Goal: Information Seeking & Learning: Check status

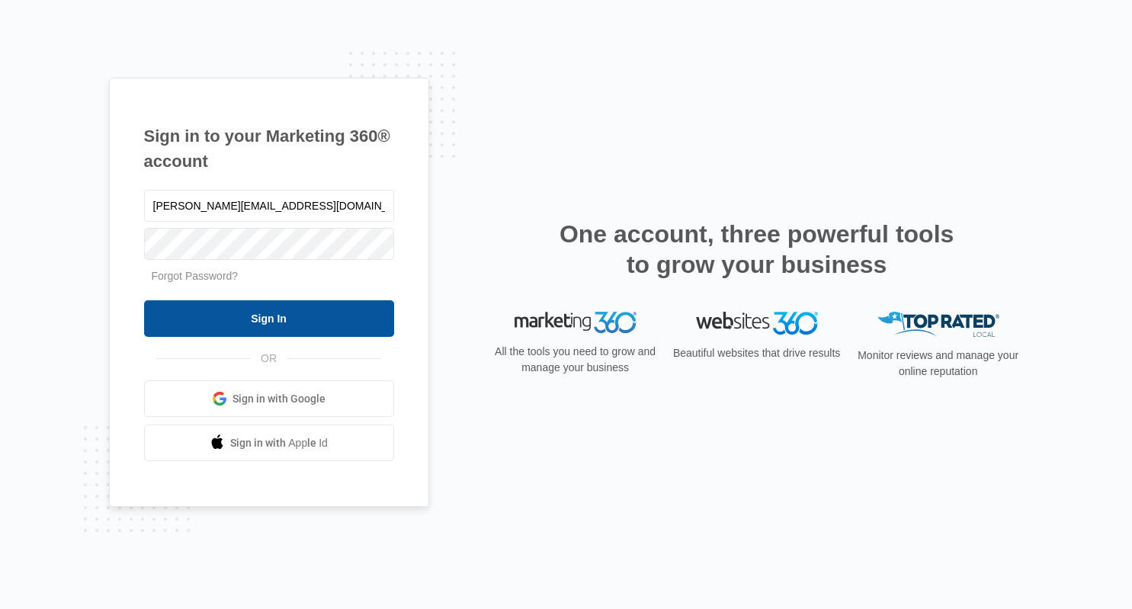
type input "[PERSON_NAME][EMAIL_ADDRESS][DOMAIN_NAME]"
click at [257, 319] on input "Sign In" at bounding box center [269, 318] width 250 height 37
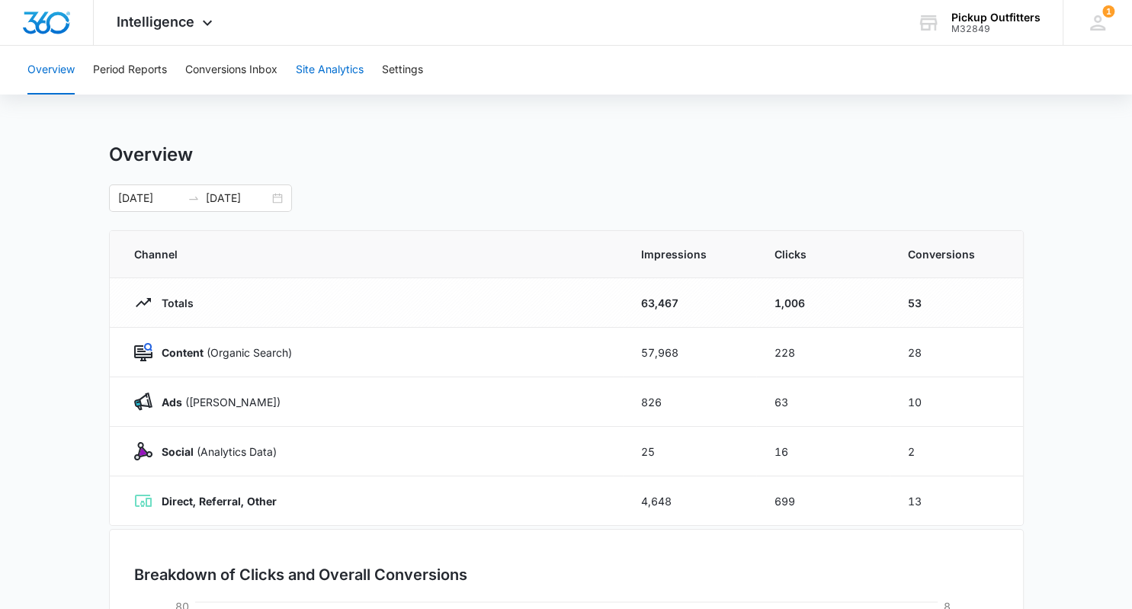
click at [335, 69] on button "Site Analytics" at bounding box center [330, 70] width 68 height 49
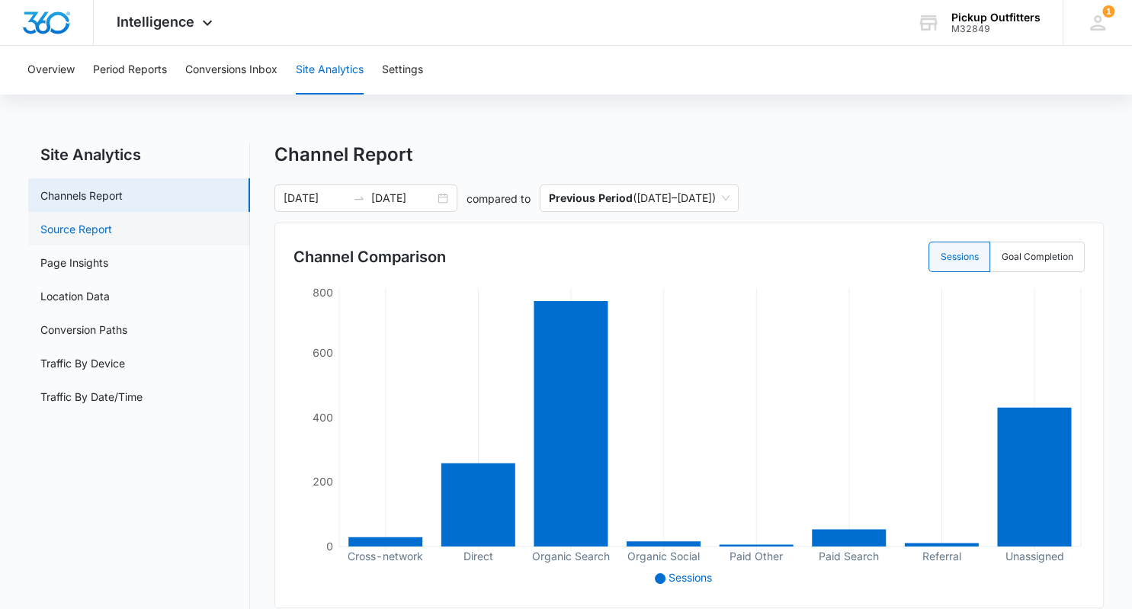
click at [88, 229] on link "Source Report" at bounding box center [76, 229] width 72 height 16
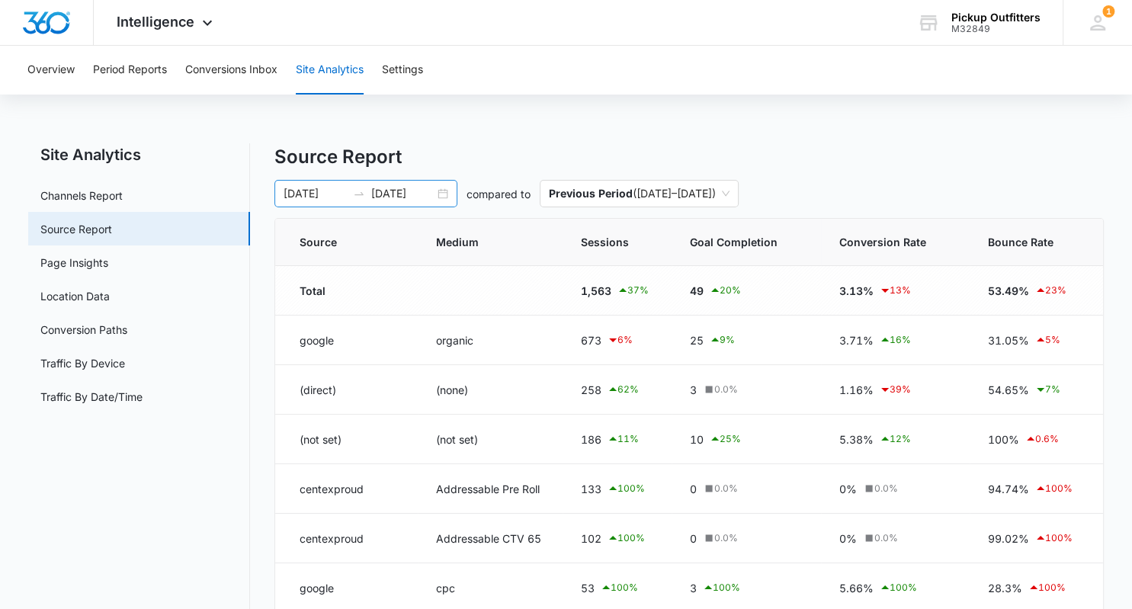
click at [347, 192] on div at bounding box center [359, 193] width 24 height 12
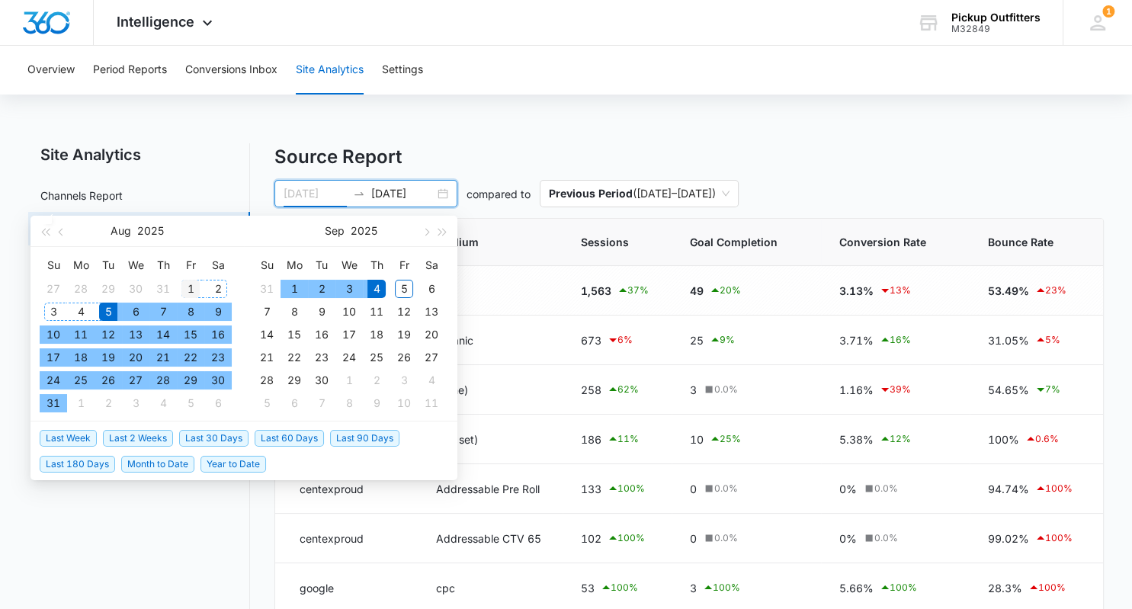
type input "08/01/2025"
click at [187, 287] on div "1" at bounding box center [190, 289] width 18 height 18
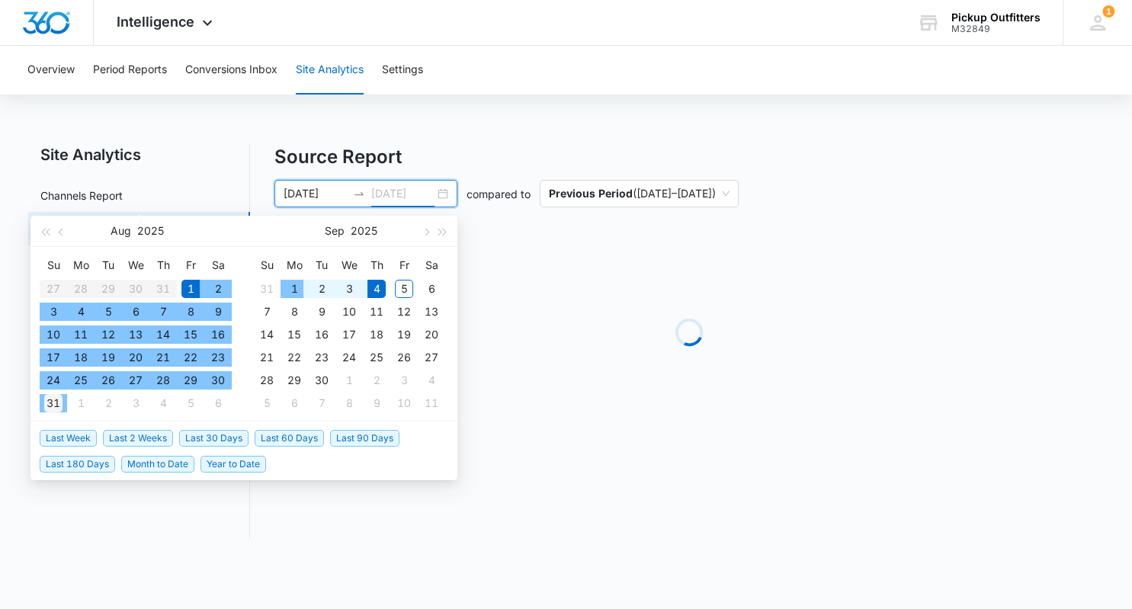
type input "08/31/2025"
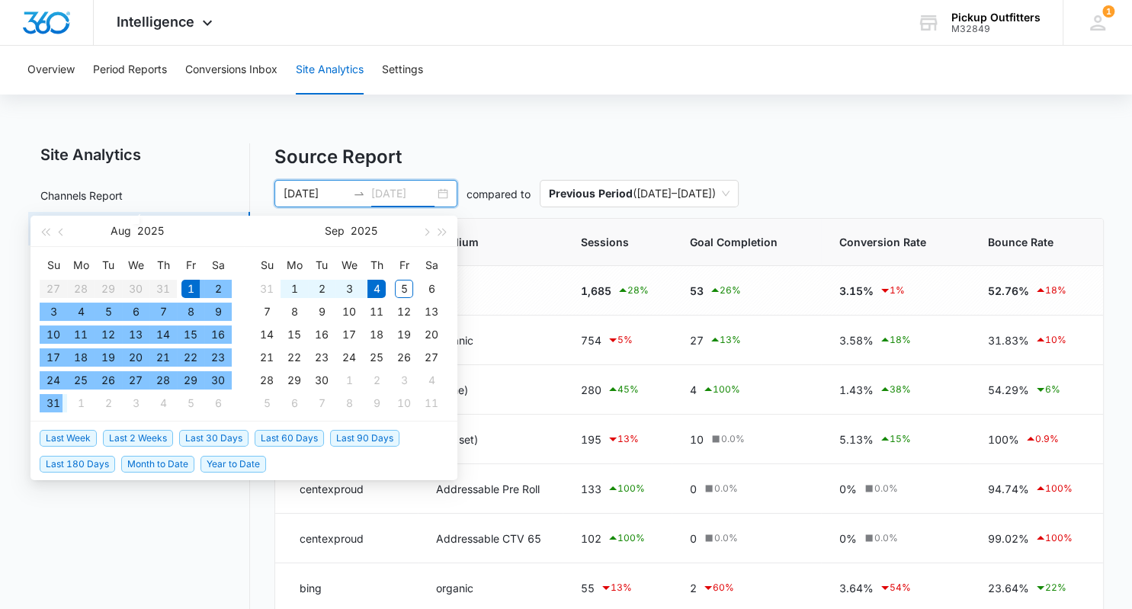
click at [64, 399] on td "31" at bounding box center [53, 403] width 27 height 23
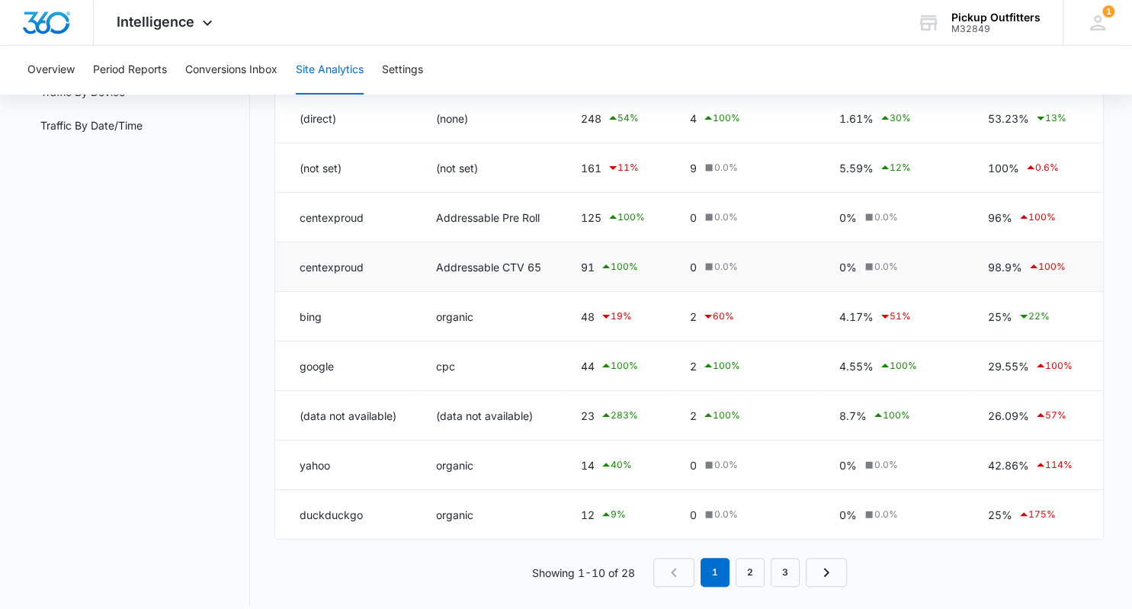
scroll to position [283, 0]
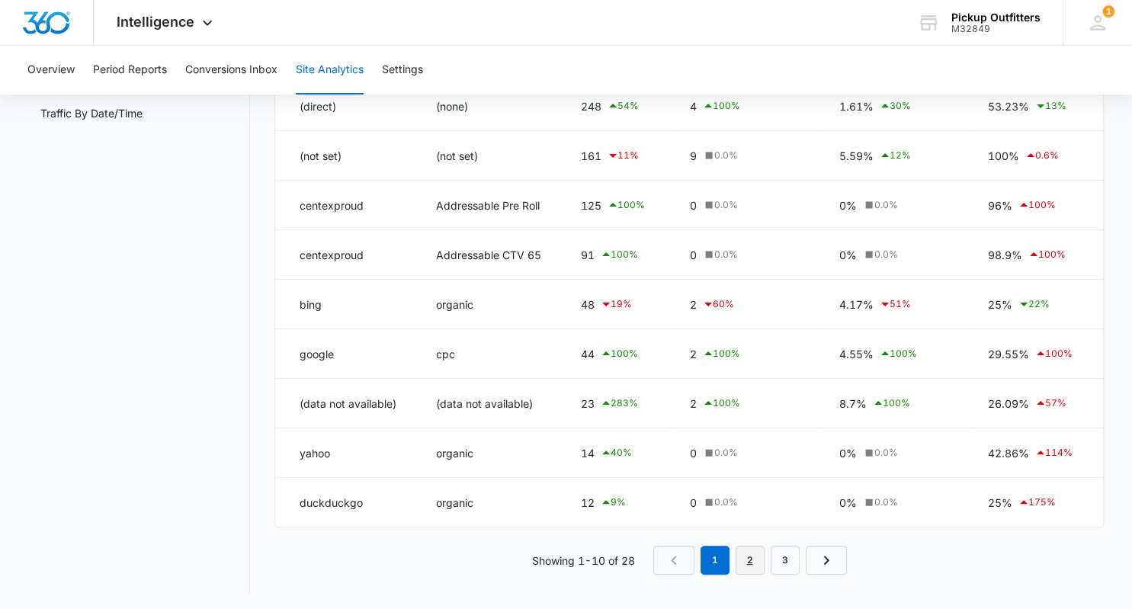
click at [745, 558] on link "2" at bounding box center [749, 560] width 29 height 29
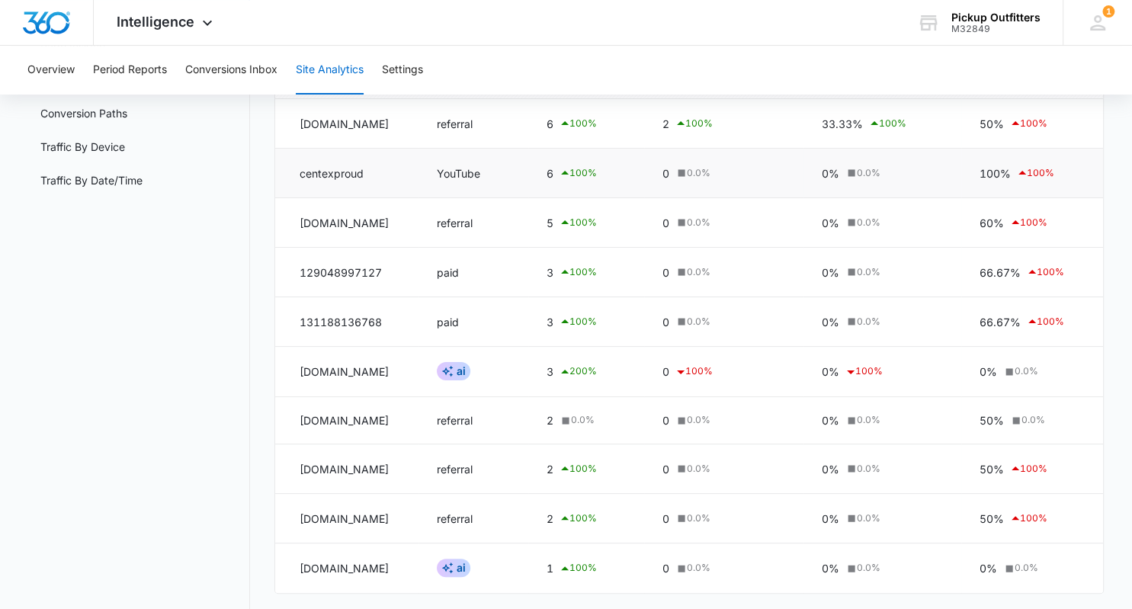
scroll to position [218, 0]
click at [352, 266] on td "129048997127" at bounding box center [346, 271] width 143 height 50
copy td "129048997127"
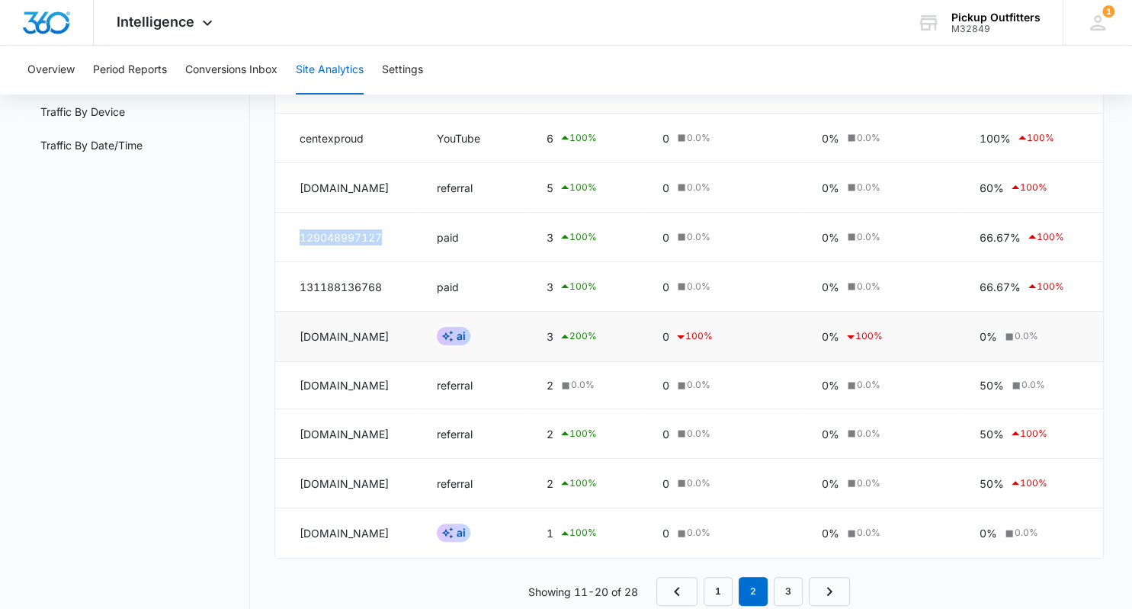
scroll to position [283, 0]
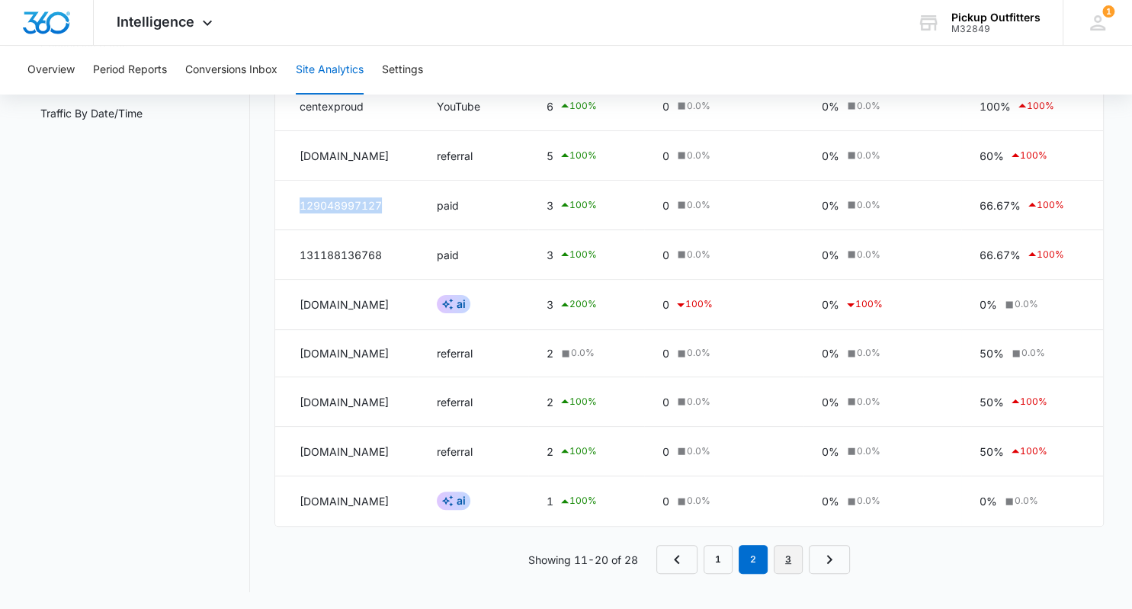
click at [774, 557] on link "3" at bounding box center [788, 559] width 29 height 29
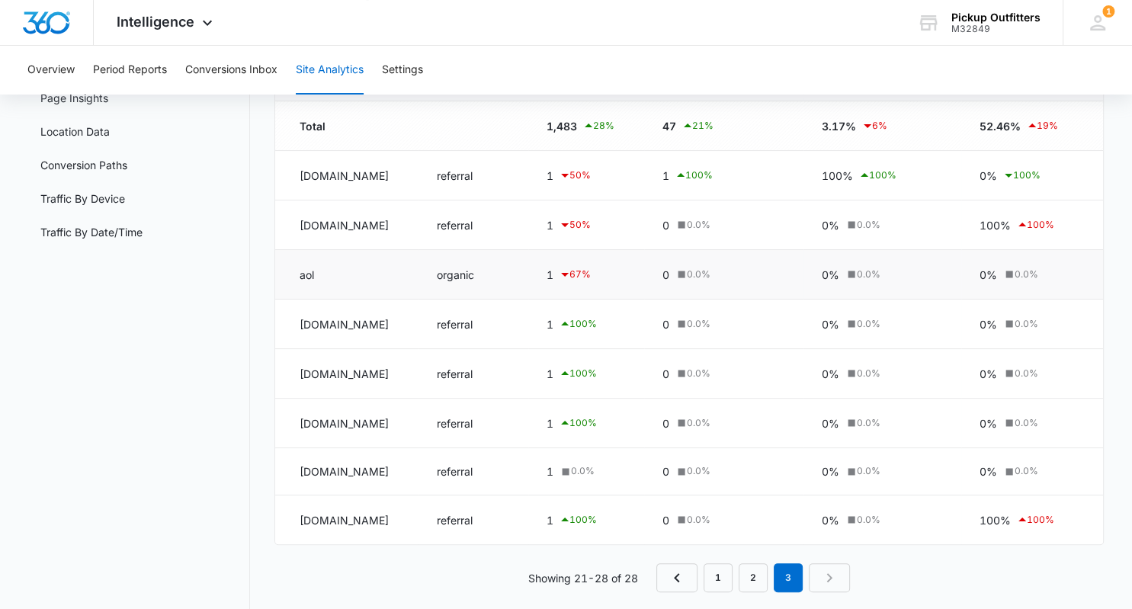
scroll to position [165, 0]
click at [674, 576] on icon "Previous Page" at bounding box center [677, 578] width 18 height 18
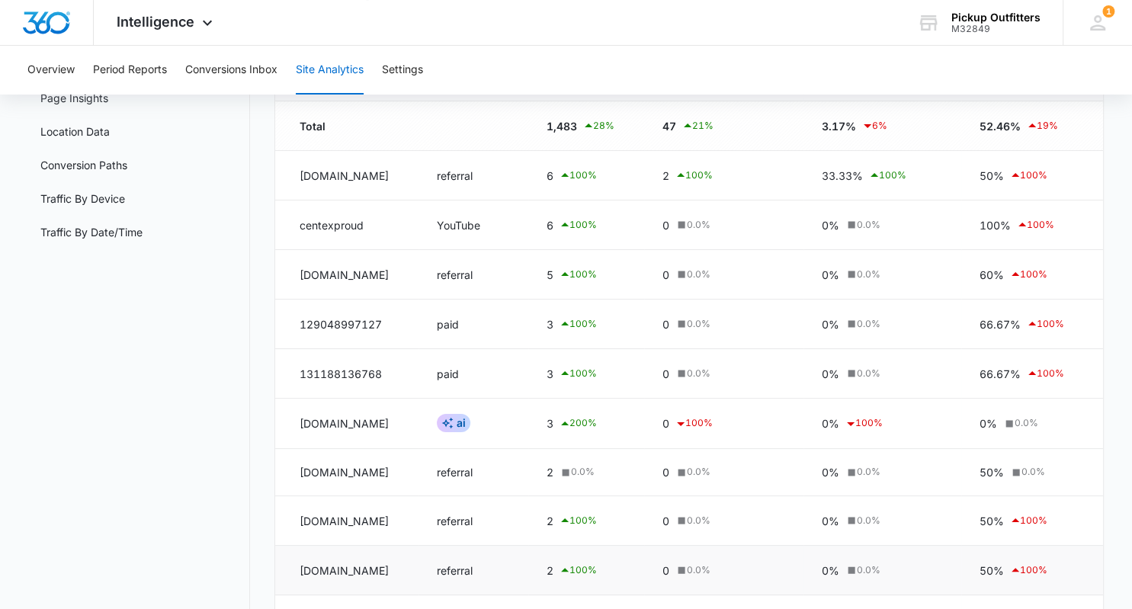
scroll to position [283, 0]
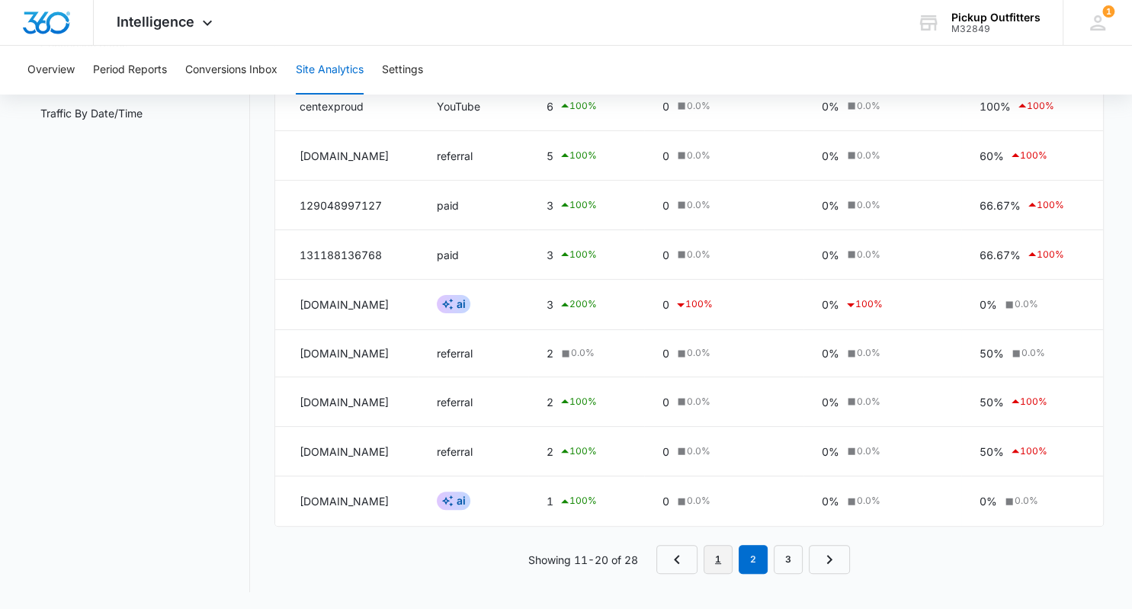
click at [712, 556] on link "1" at bounding box center [717, 559] width 29 height 29
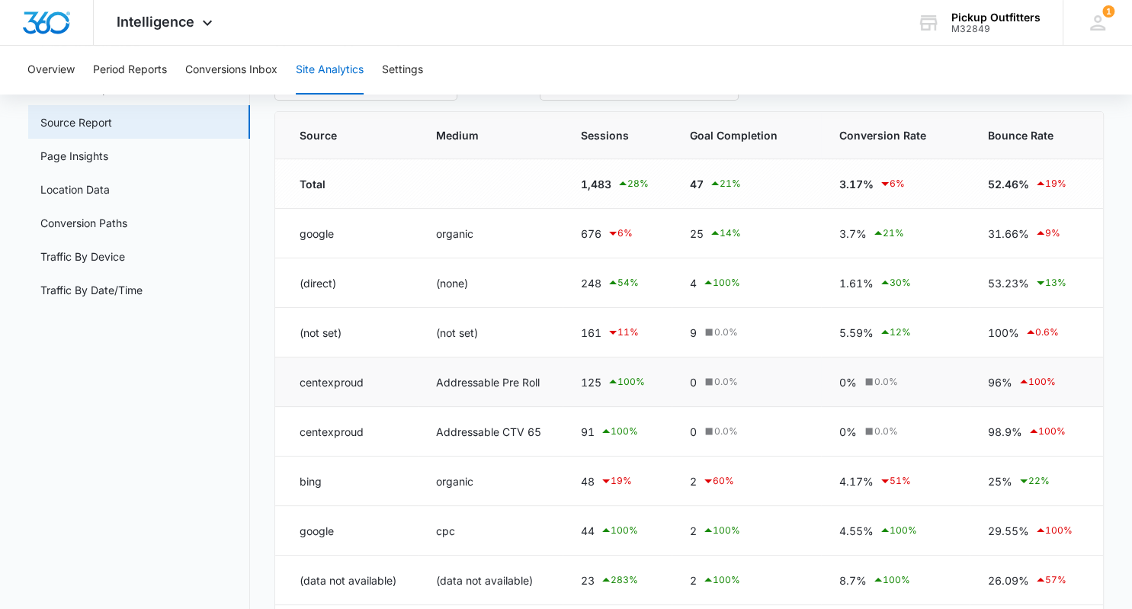
scroll to position [0, 0]
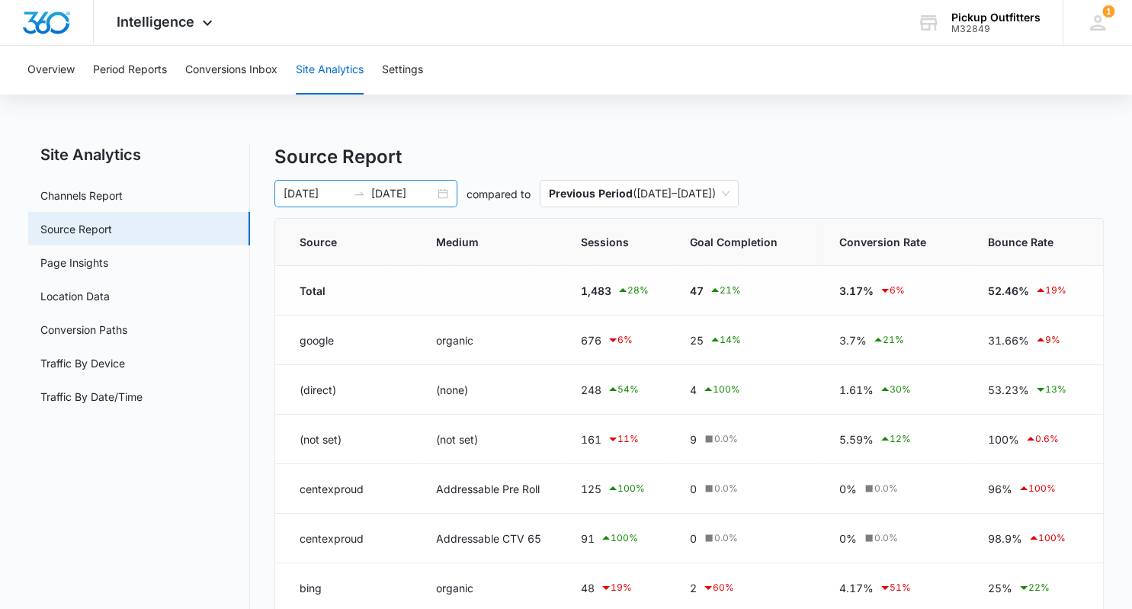
click at [343, 191] on input "08/01/2025" at bounding box center [314, 193] width 63 height 17
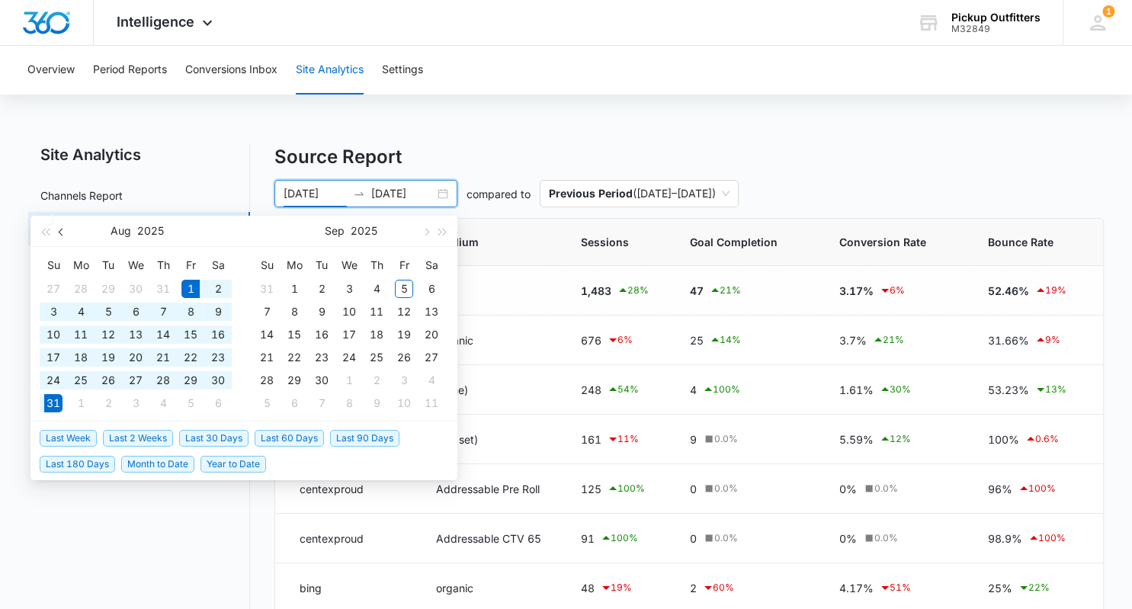
click at [62, 231] on span "button" at bounding box center [63, 232] width 8 height 8
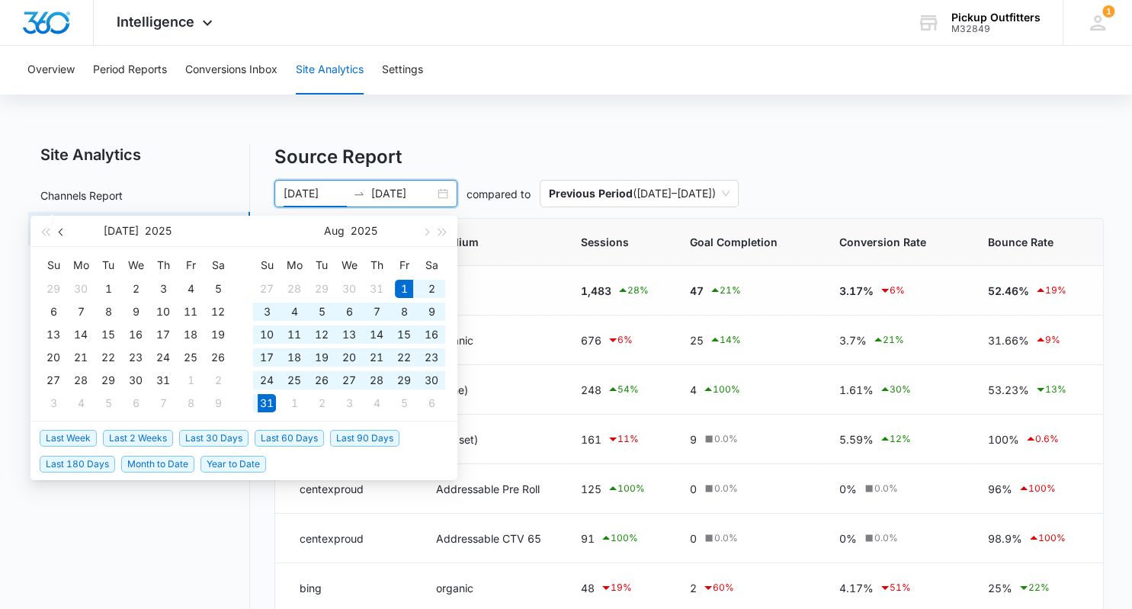
click at [62, 231] on span "button" at bounding box center [63, 232] width 8 height 8
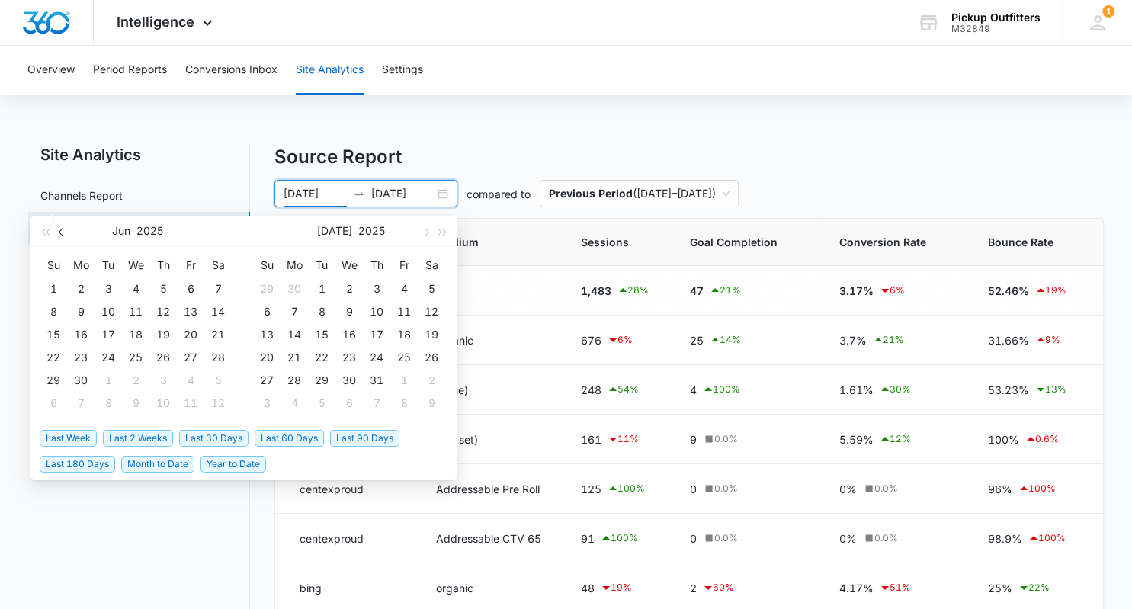
click at [62, 231] on span "button" at bounding box center [63, 232] width 8 height 8
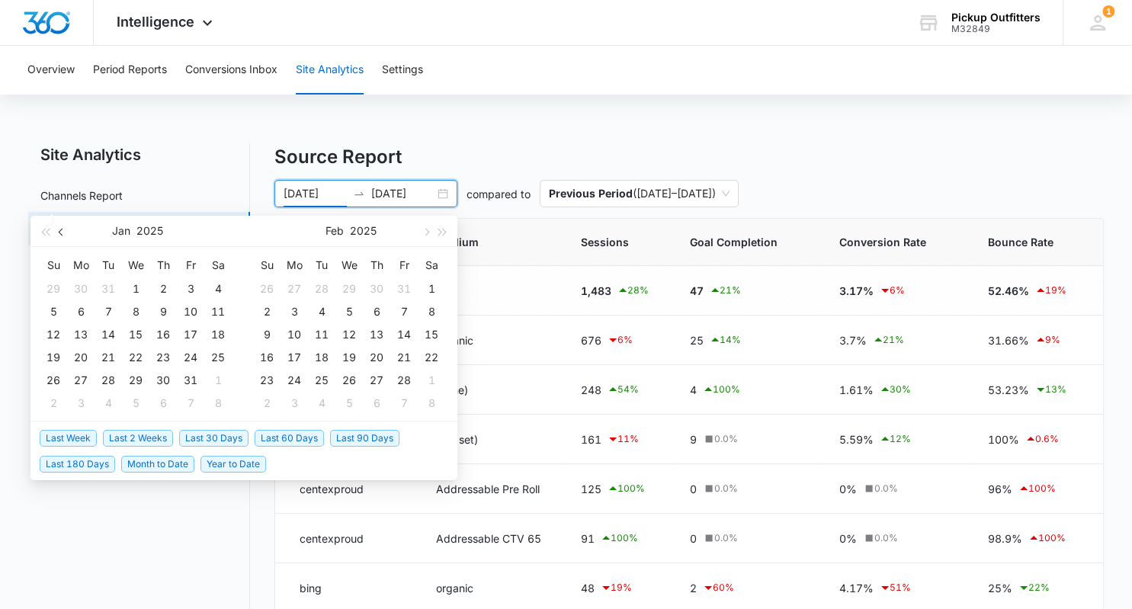
click at [62, 231] on span "button" at bounding box center [63, 232] width 8 height 8
click at [64, 232] on span "button" at bounding box center [63, 232] width 8 height 8
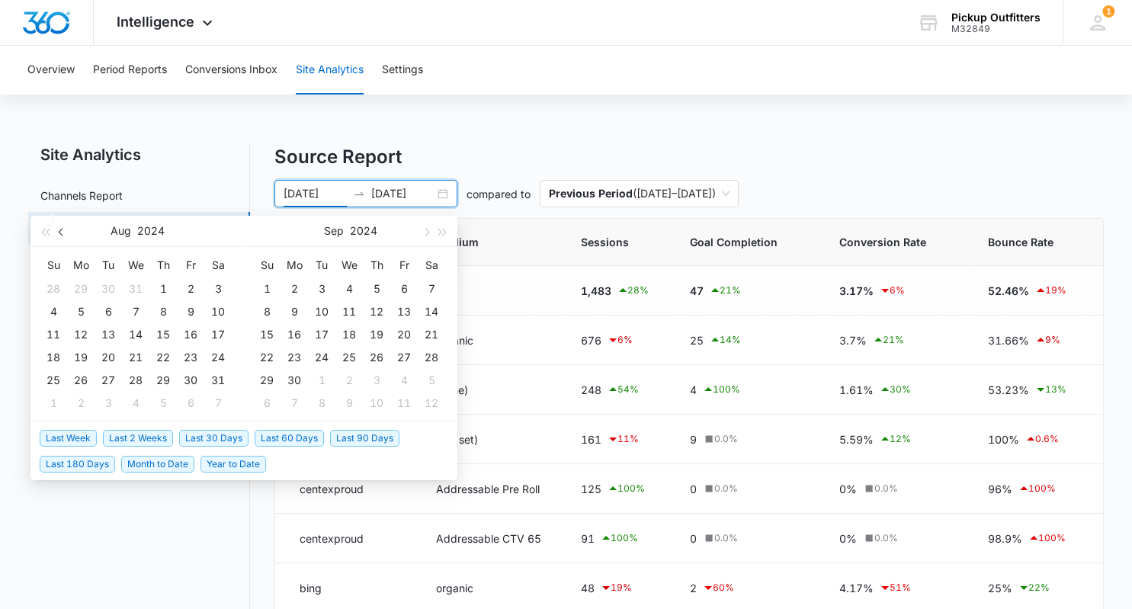
click at [64, 232] on span "button" at bounding box center [63, 232] width 8 height 8
click at [428, 231] on span "button" at bounding box center [425, 232] width 8 height 8
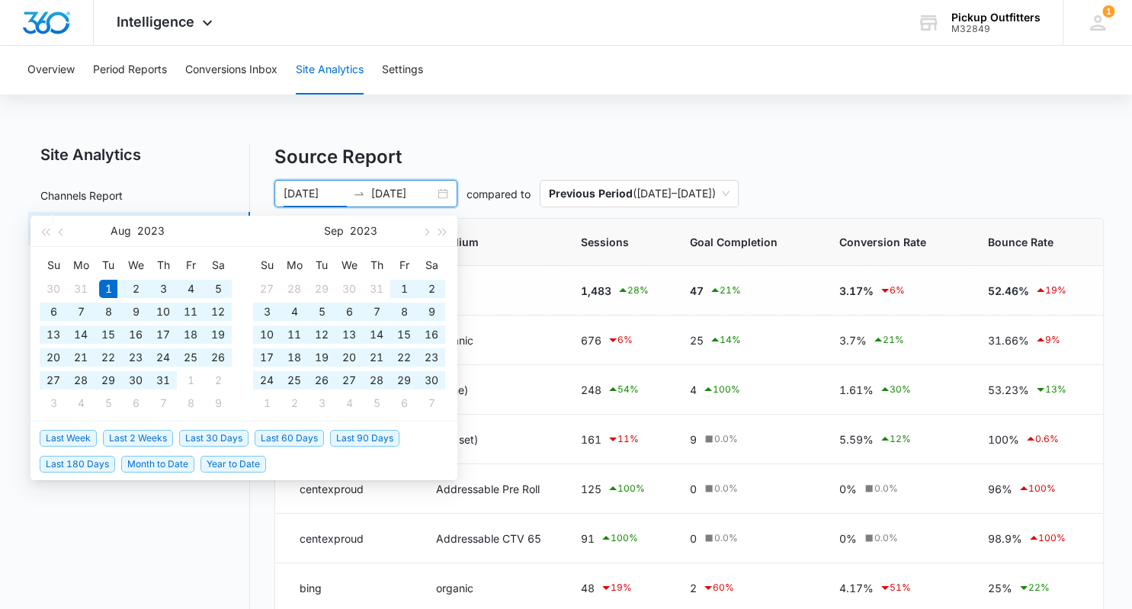
type input "08/01/2023"
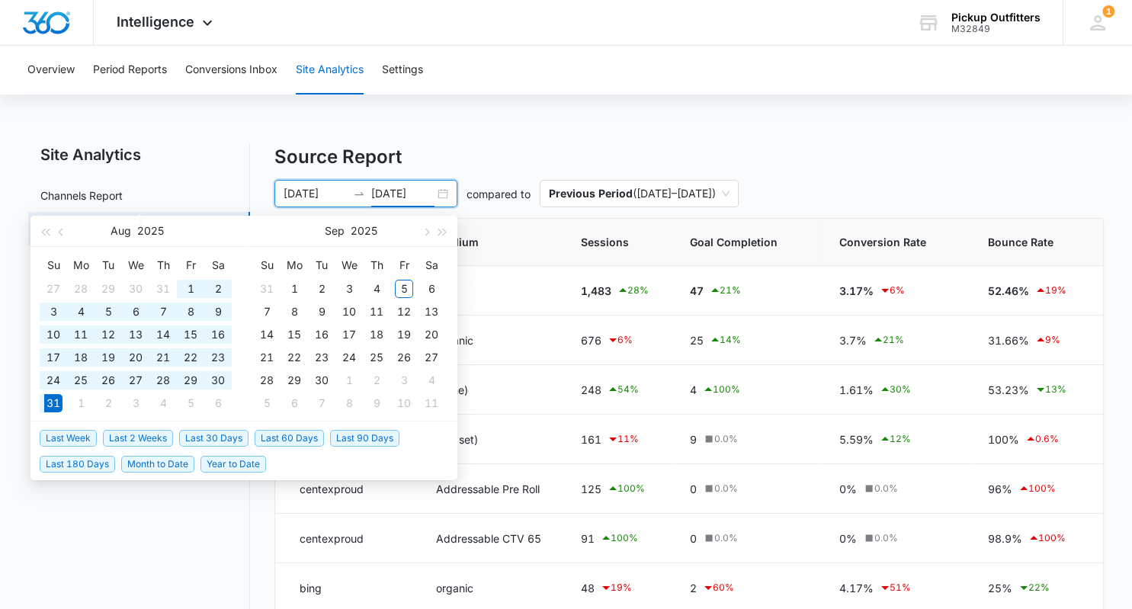
click at [431, 191] on input "08/31/2025" at bounding box center [402, 193] width 63 height 17
type input "08/31/2023"
type input "08/01/2025"
type input "08/31/2025"
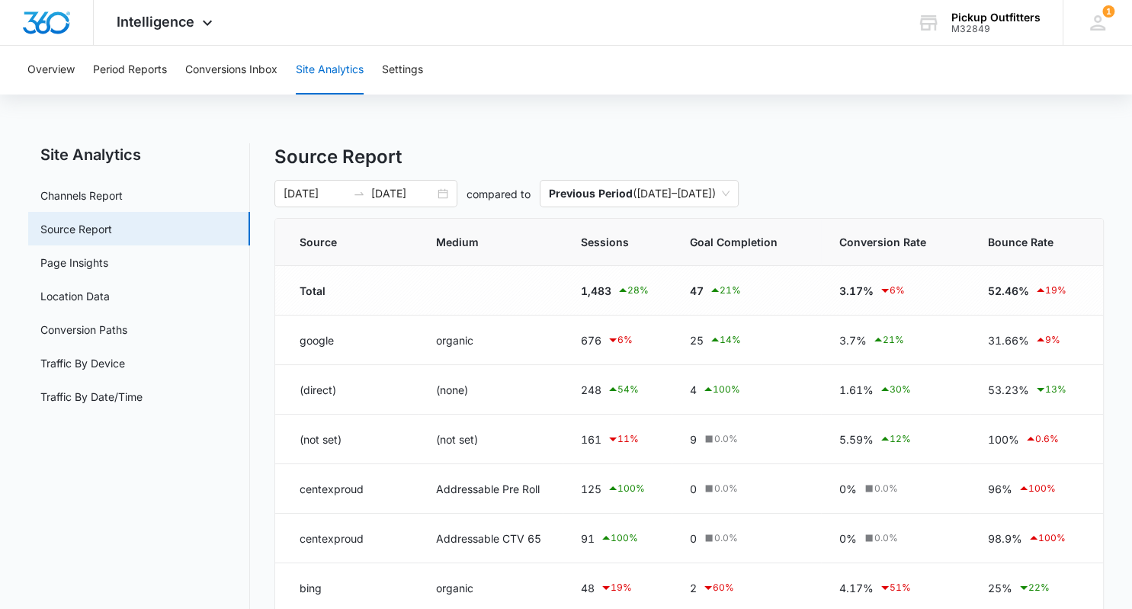
click at [584, 136] on div "Overview Period Reports Conversions Inbox Site Analytics Settings Site Analytic…" at bounding box center [566, 470] width 1132 height 849
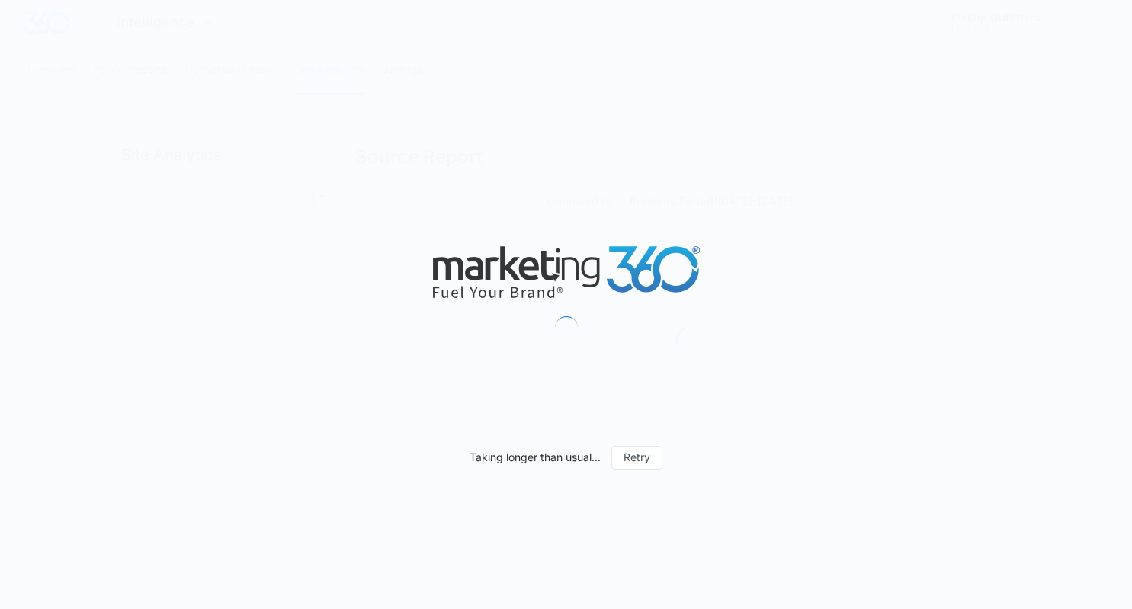
type input "[DATE]"
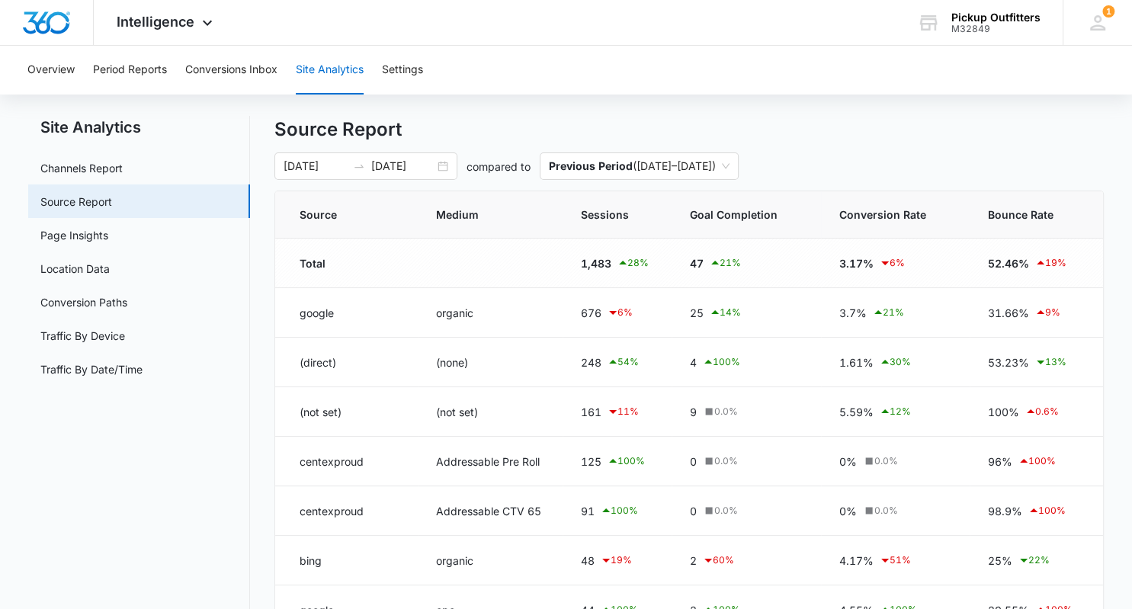
scroll to position [9, 0]
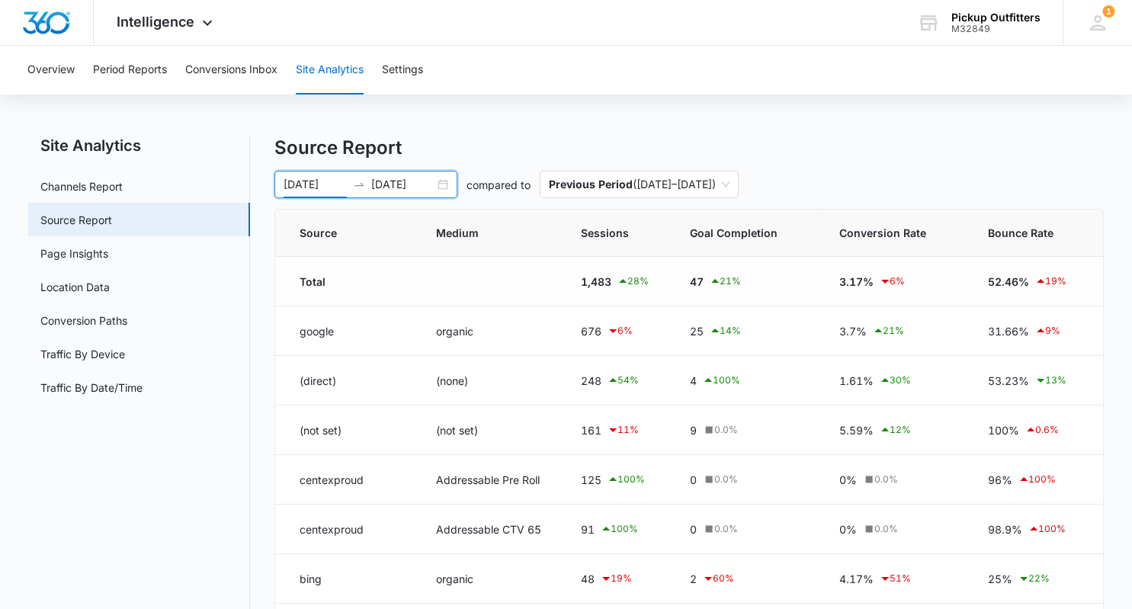
click at [343, 183] on input "08/01/2025" at bounding box center [314, 184] width 63 height 17
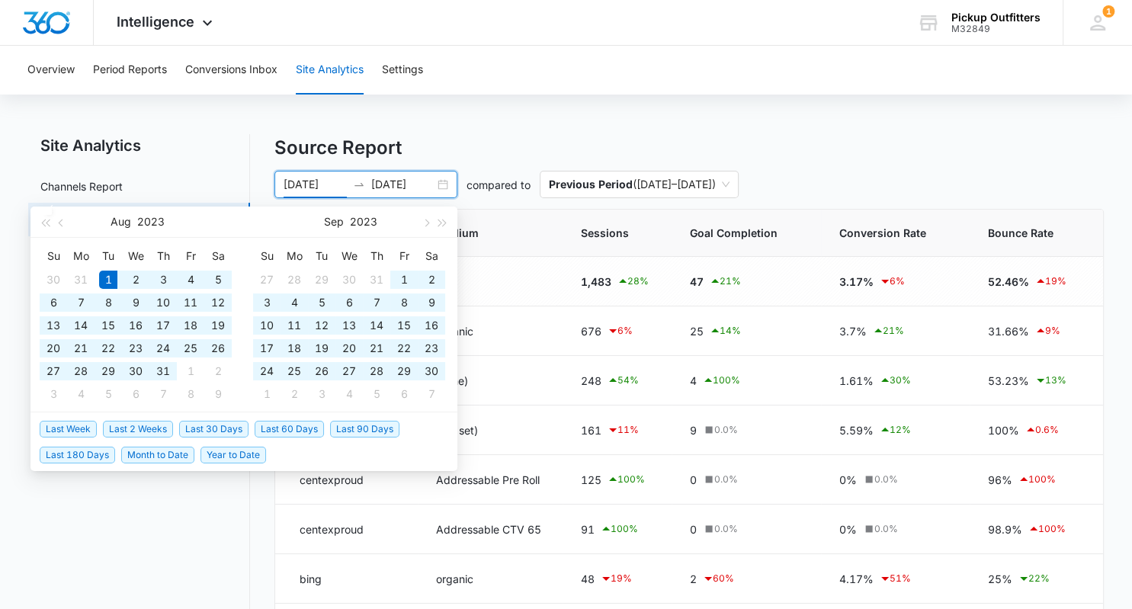
type input "08/01/2023"
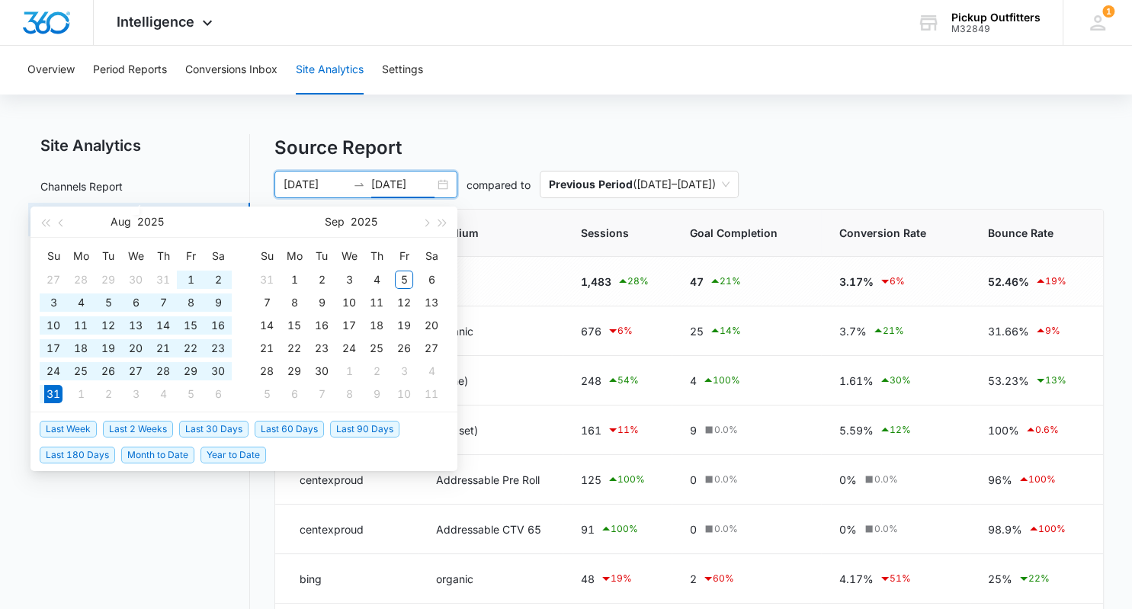
click at [429, 187] on input "08/31/2025" at bounding box center [402, 184] width 63 height 17
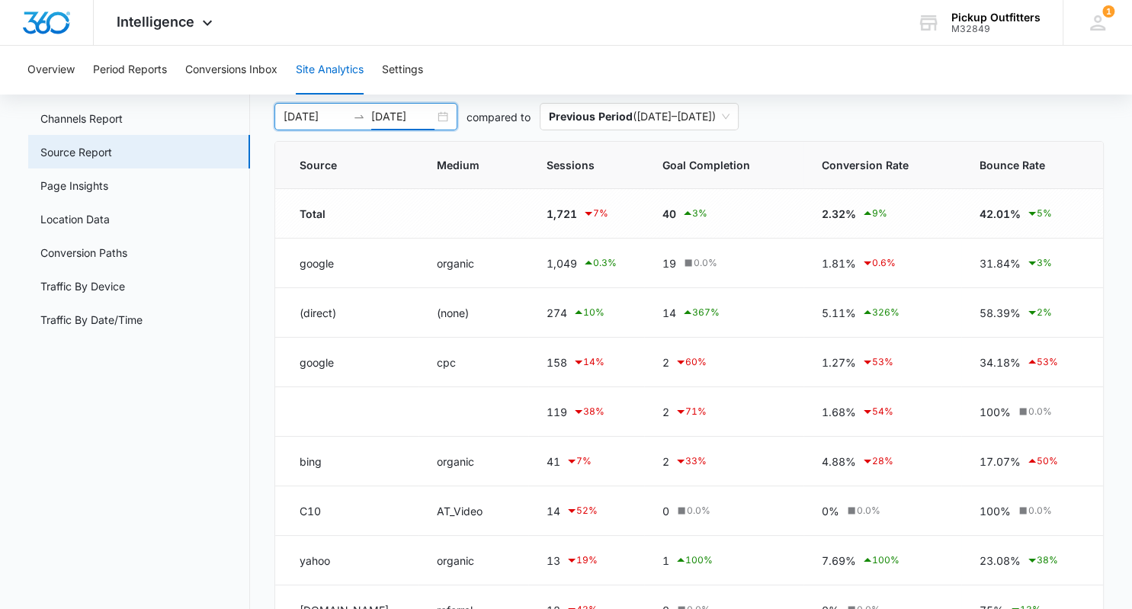
scroll to position [76, 0]
type input "08/31/2023"
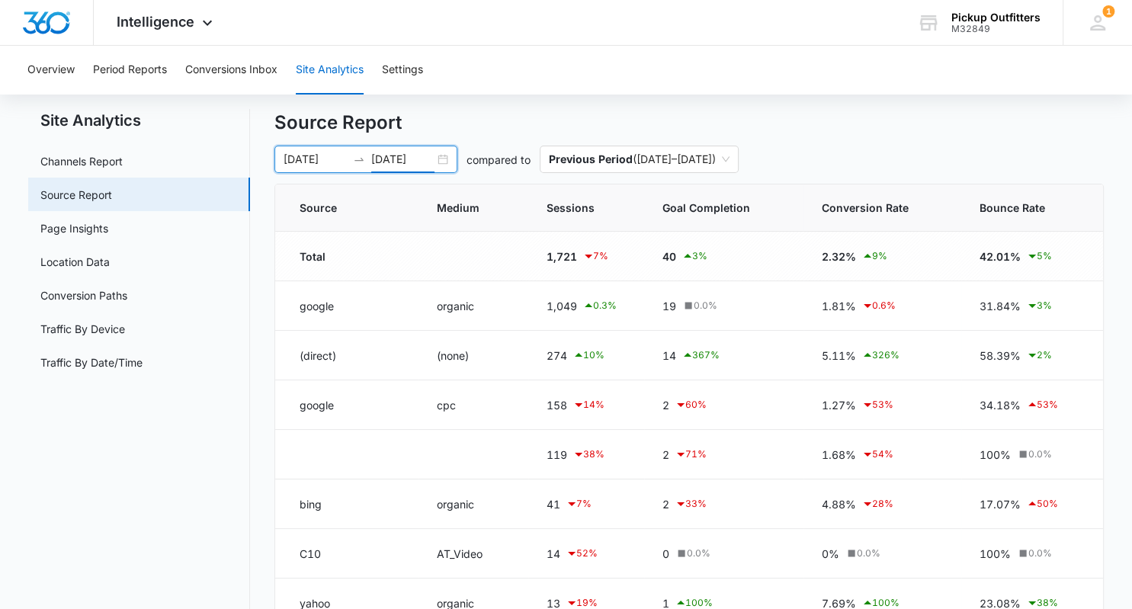
scroll to position [0, 0]
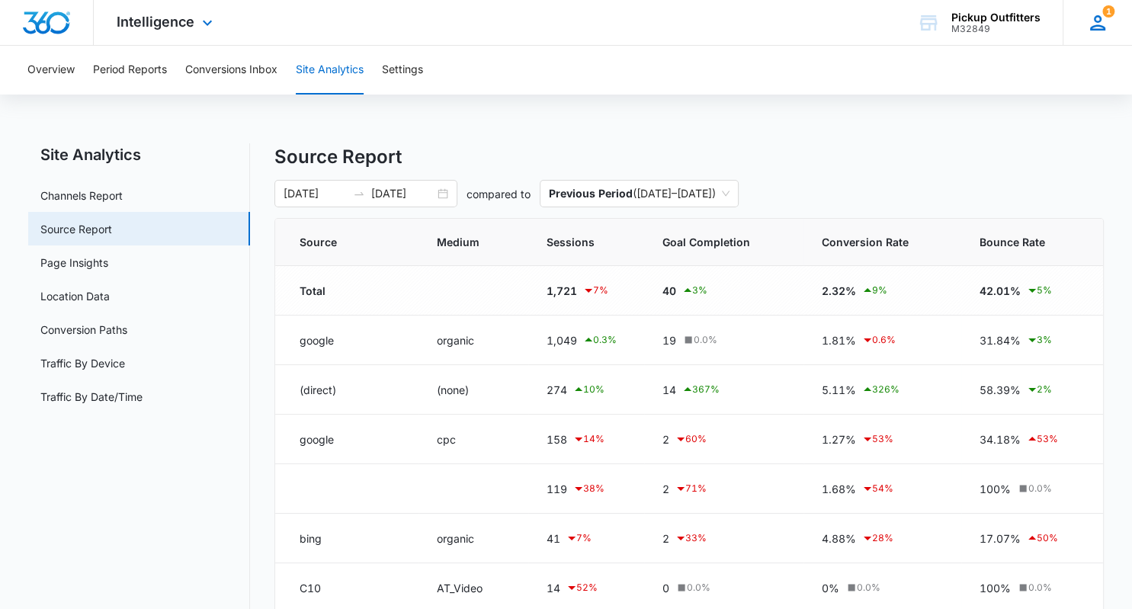
click at [1087, 28] on icon at bounding box center [1097, 22] width 23 height 23
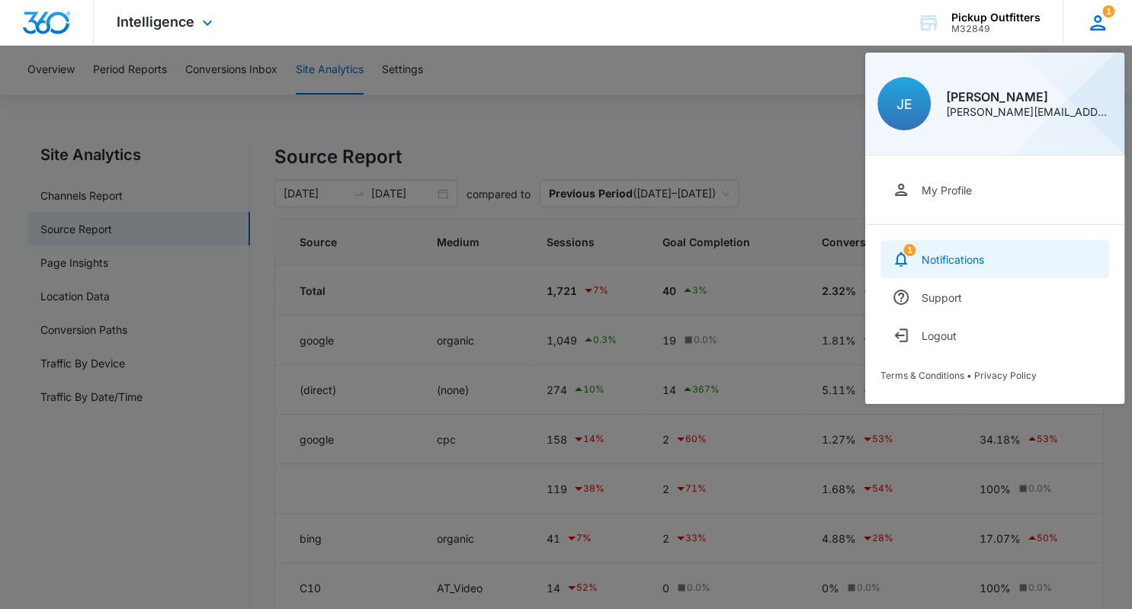
click at [922, 255] on div "Notifications" at bounding box center [952, 259] width 62 height 13
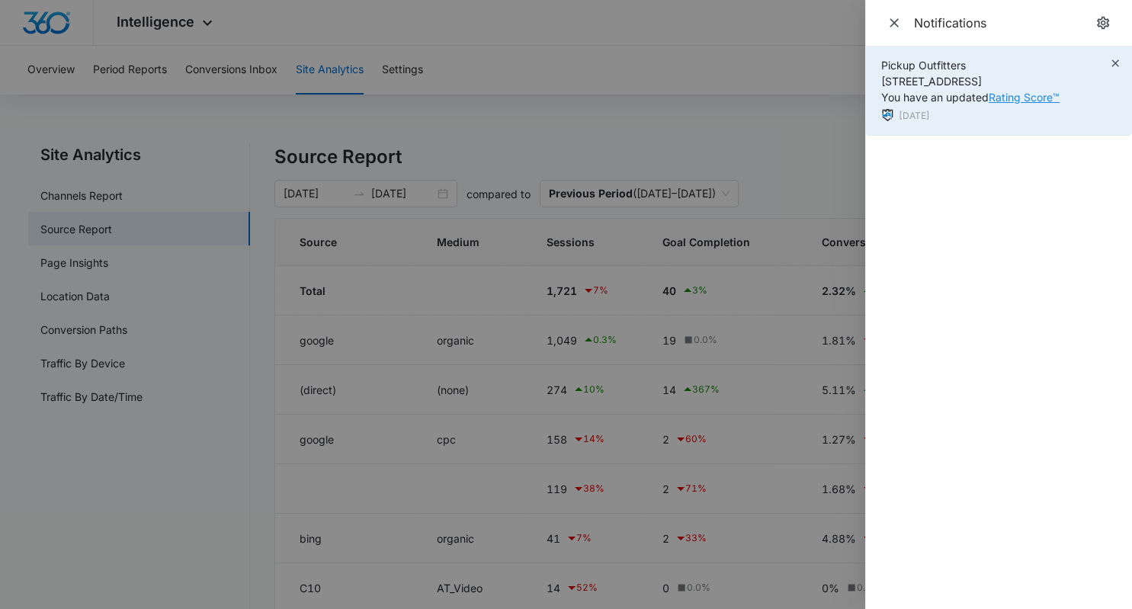
click at [1013, 96] on link "Rating Score™" at bounding box center [1023, 97] width 71 height 13
